Goal: Check status: Check status

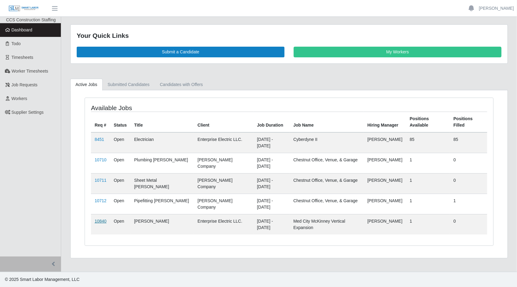
click at [96, 218] on link "10840" at bounding box center [101, 220] width 12 height 5
